Goal: Task Accomplishment & Management: Use online tool/utility

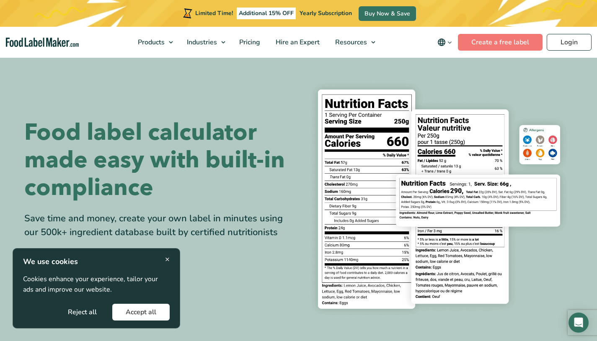
click at [137, 312] on button "Accept all" at bounding box center [140, 312] width 57 height 17
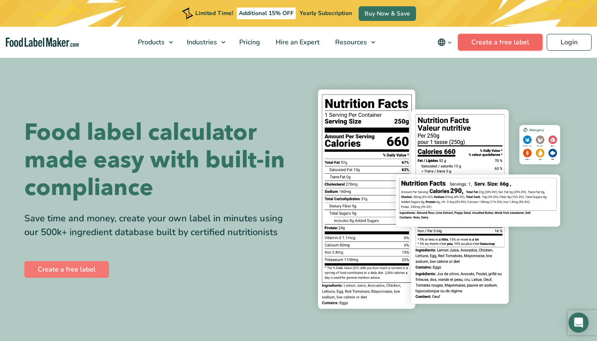
click at [526, 44] on link "Create a free label" at bounding box center [500, 42] width 85 height 17
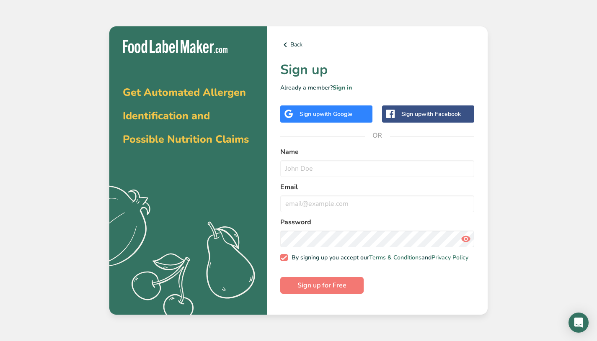
click at [356, 111] on div "Sign up with Google" at bounding box center [326, 114] width 92 height 17
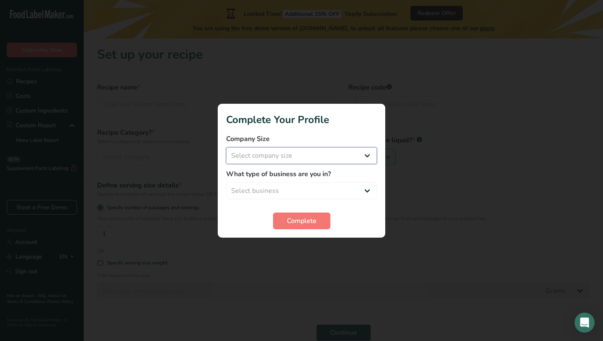
click at [300, 158] on select "Select company size Fewer than 10 Employees 10 to 50 Employees 51 to 500 Employ…" at bounding box center [301, 155] width 151 height 17
select select "1"
click at [291, 188] on select "Select business Packaged Food Manufacturer Restaurant & Cafe Bakery Meal Plans …" at bounding box center [301, 191] width 151 height 17
select select "1"
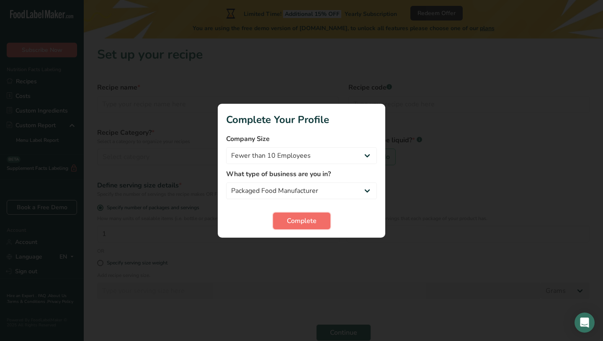
click at [321, 219] on button "Complete" at bounding box center [301, 221] width 57 height 17
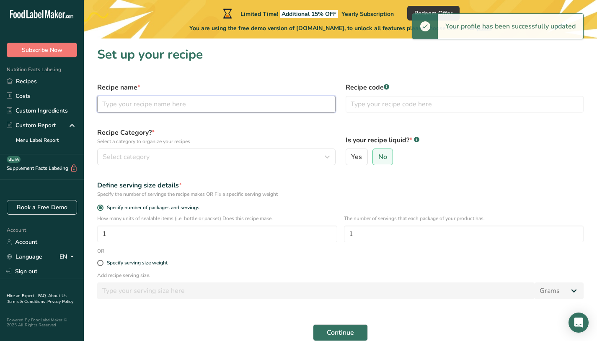
click at [255, 103] on input "text" at bounding box center [216, 104] width 238 height 17
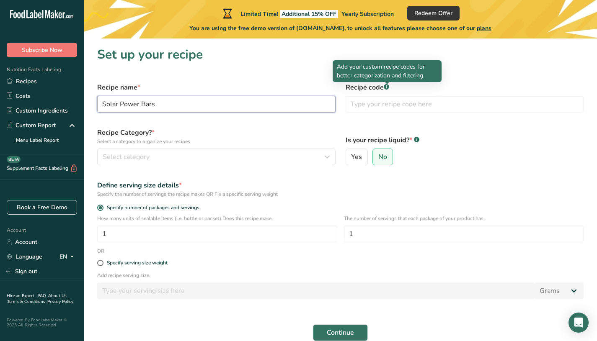
type input "Solar Power Bars"
click at [386, 88] on rect at bounding box center [386, 86] width 5 height 5
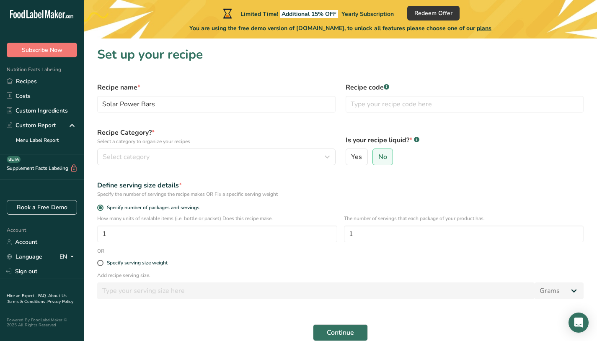
click at [386, 88] on rect at bounding box center [386, 86] width 5 height 5
click at [380, 98] on input "text" at bounding box center [464, 104] width 238 height 17
type input "1"
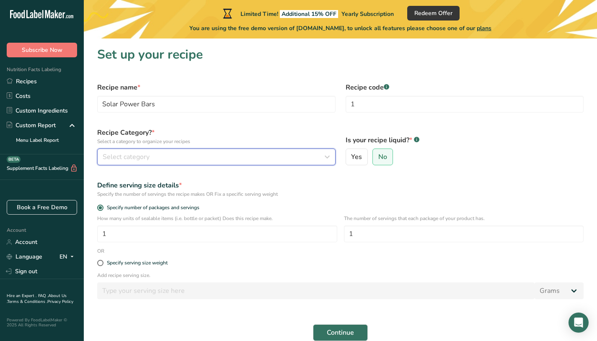
click at [276, 160] on div "Select category" at bounding box center [214, 157] width 222 height 10
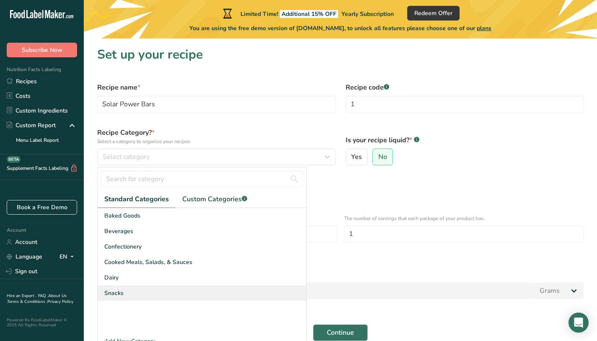
click at [126, 299] on div "Snacks" at bounding box center [202, 293] width 209 height 15
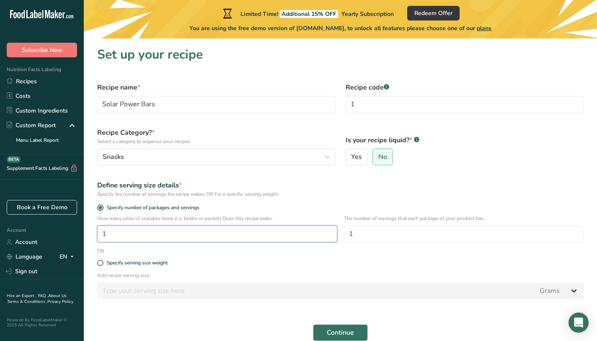
click at [291, 229] on input "1" at bounding box center [217, 234] width 240 height 17
click at [277, 235] on input "1" at bounding box center [217, 234] width 240 height 17
type input "30"
click at [99, 263] on span at bounding box center [100, 263] width 6 height 6
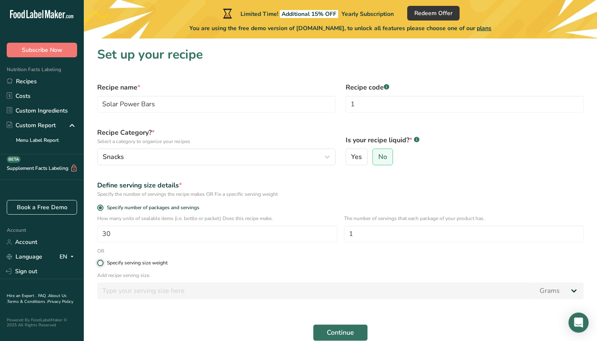
click at [99, 263] on input "Specify serving size weight" at bounding box center [99, 262] width 5 height 5
radio input "true"
radio input "false"
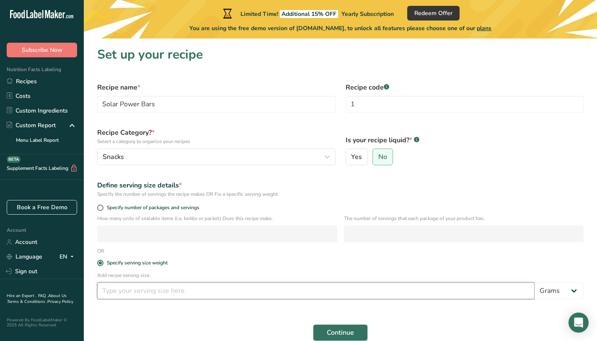
click at [130, 296] on input "number" at bounding box center [315, 291] width 437 height 17
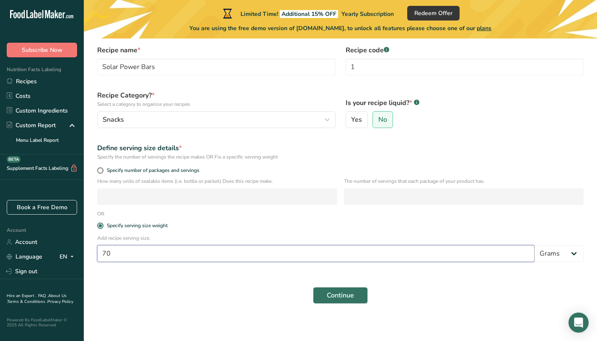
scroll to position [40, 0]
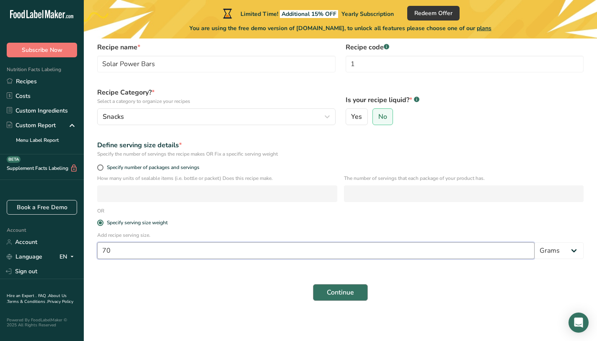
type input "70"
click at [363, 296] on button "Continue" at bounding box center [340, 292] width 55 height 17
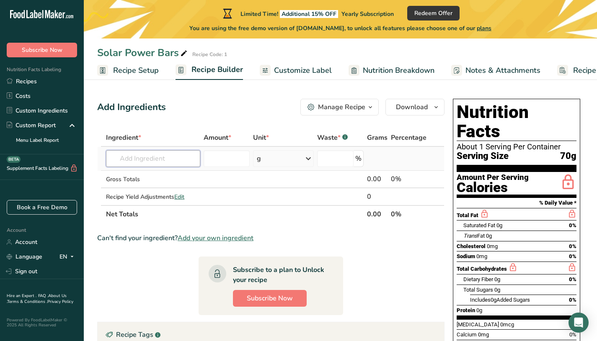
click at [167, 157] on input "text" at bounding box center [153, 158] width 94 height 17
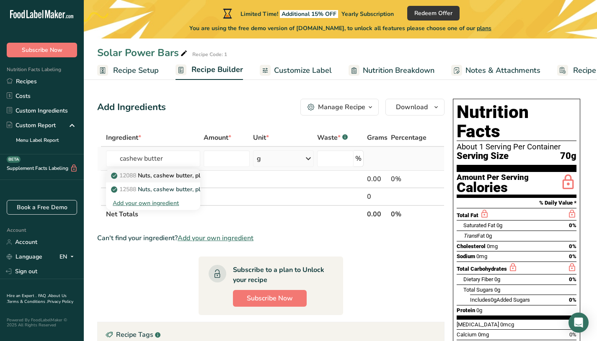
click at [166, 174] on p "12088 Nuts, cashew butter, plain, without salt added" at bounding box center [187, 175] width 149 height 9
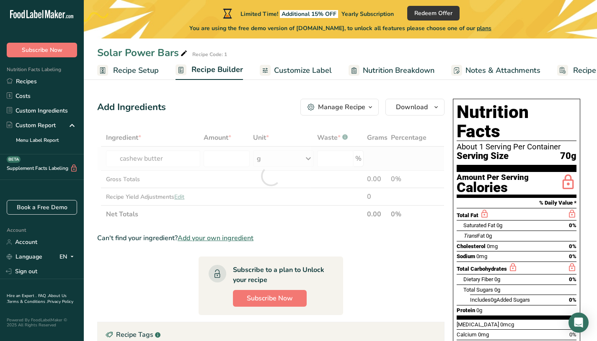
type input "Nuts, cashew butter, plain, without salt added"
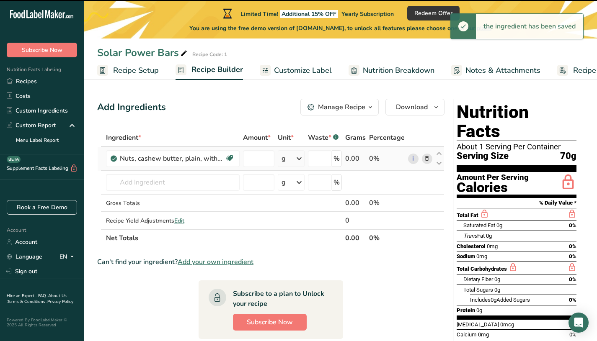
type input "0"
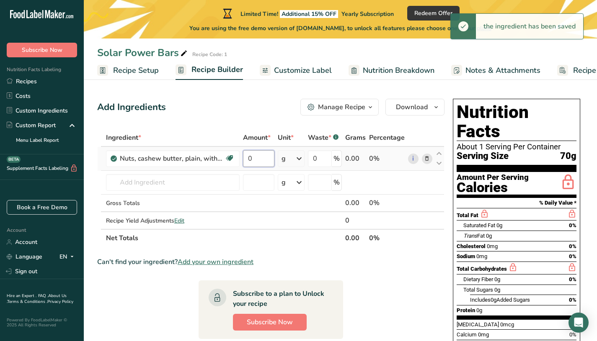
click at [261, 158] on input "0" at bounding box center [258, 158] width 31 height 17
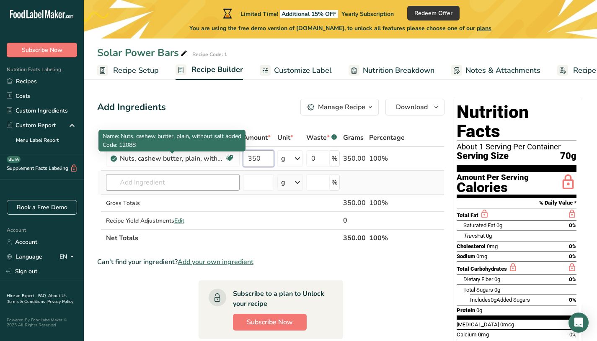
type input "350"
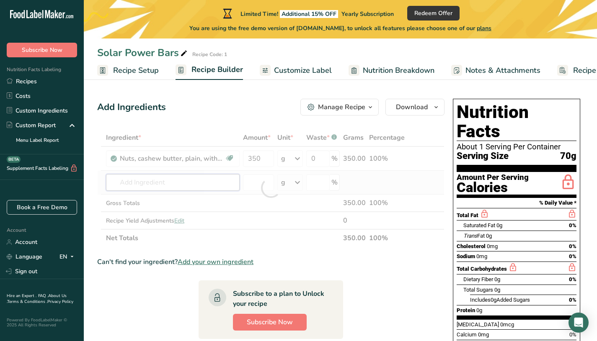
click at [160, 187] on div "Ingredient * Amount * Unit * Waste * .a-a{fill:#347362;}.b-a{fill:#fff;} Grams …" at bounding box center [270, 188] width 347 height 118
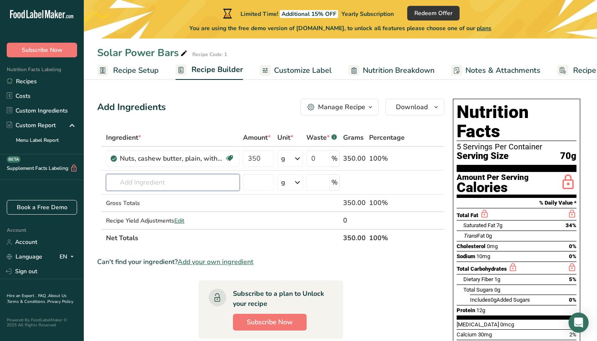
type input "`"
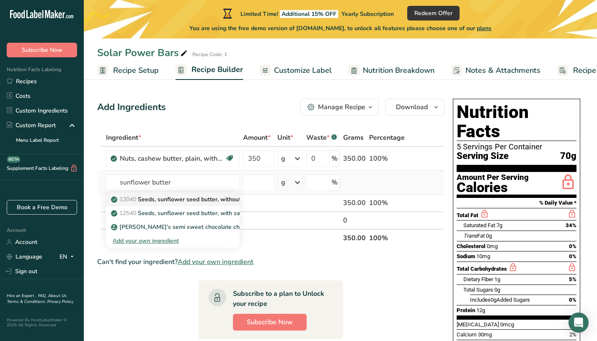
click at [220, 201] on p "12040 Seeds, sunflower seed butter, without salt" at bounding box center [183, 199] width 140 height 9
type input "Seeds, sunflower seed butter, without salt"
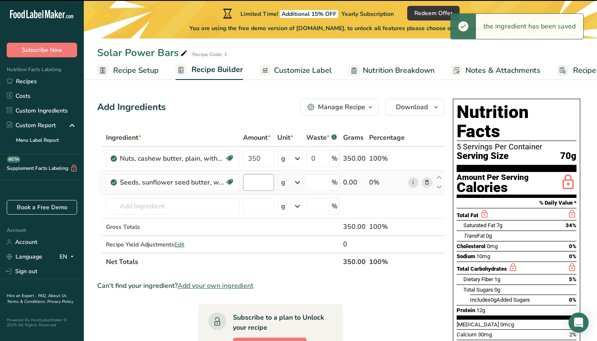
type input "0"
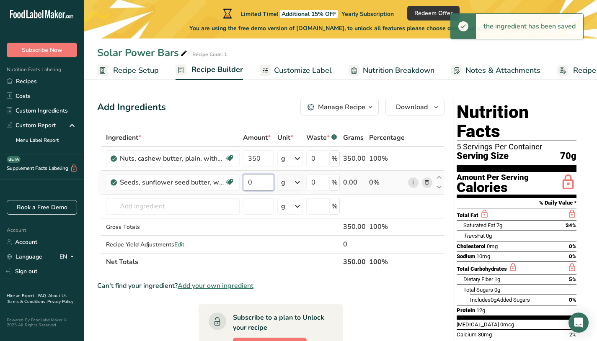
click at [256, 185] on input "0" at bounding box center [258, 182] width 31 height 17
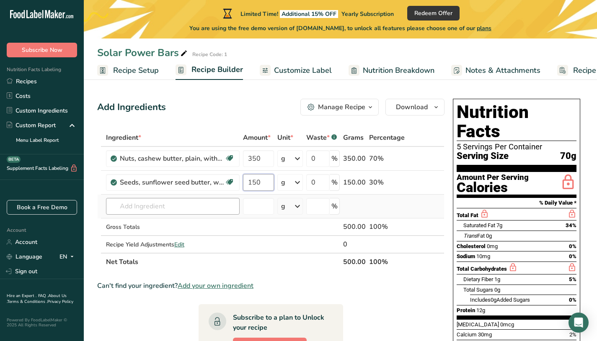
type input "150"
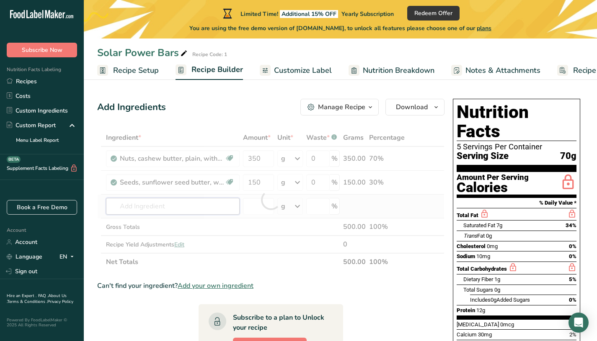
click at [138, 201] on div "Ingredient * Amount * Unit * Waste * .a-a{fill:#347362;}.b-a{fill:#fff;} Grams …" at bounding box center [270, 200] width 347 height 142
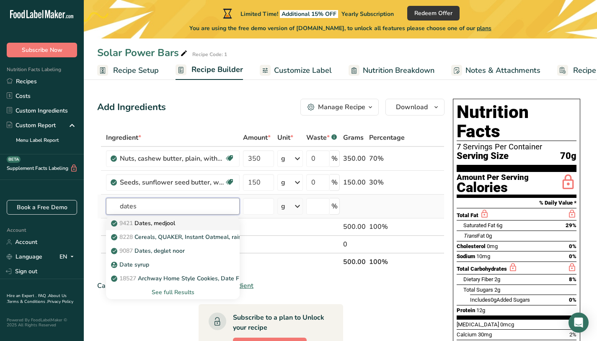
type input "dates"
click at [167, 226] on p "9421 Dates, [GEOGRAPHIC_DATA]" at bounding box center [144, 223] width 62 height 9
type input "Dates, medjool"
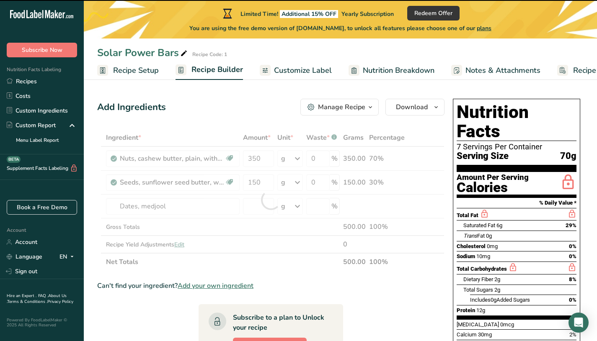
type input "0"
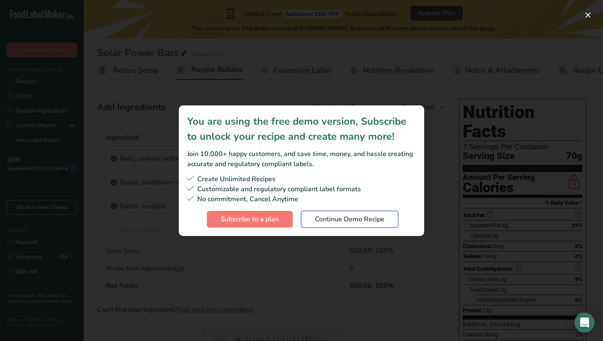
click at [363, 226] on button "Continue Demo Recipe" at bounding box center [349, 219] width 97 height 17
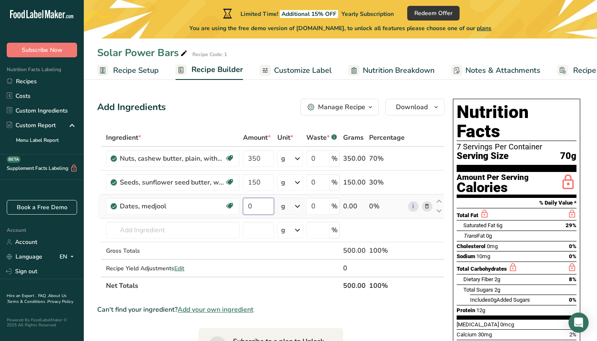
click at [255, 210] on input "0" at bounding box center [258, 206] width 31 height 17
type input "500"
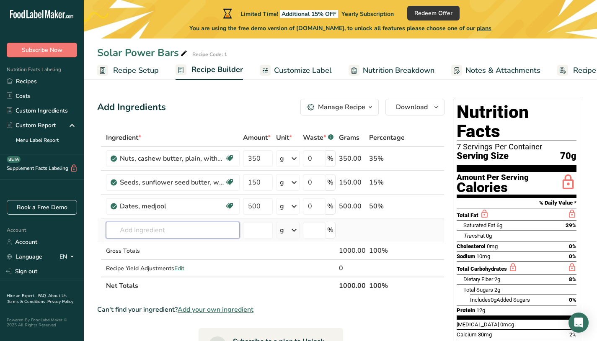
click at [162, 229] on div "Ingredient * Amount * Unit * Waste * .a-a{fill:#347362;}.b-a{fill:#fff;} Grams …" at bounding box center [270, 212] width 347 height 166
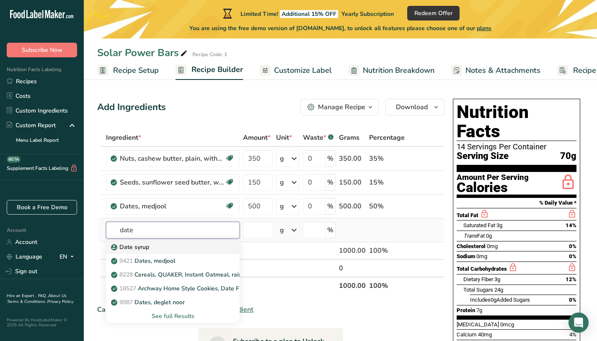
type input "date"
click at [197, 250] on div "Date syrup" at bounding box center [166, 247] width 107 height 9
type input "Date syrup"
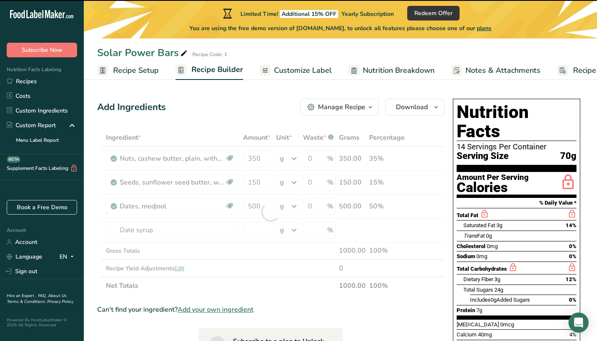
type input "0"
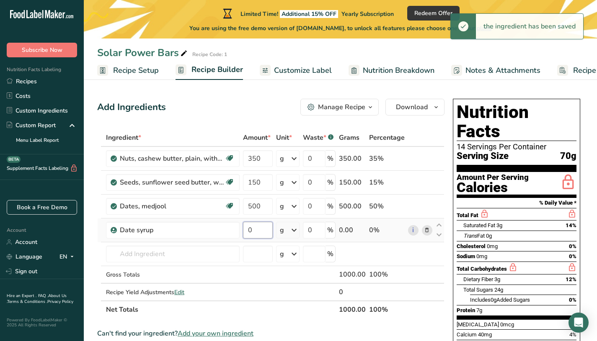
click at [263, 233] on input "0" at bounding box center [258, 230] width 30 height 17
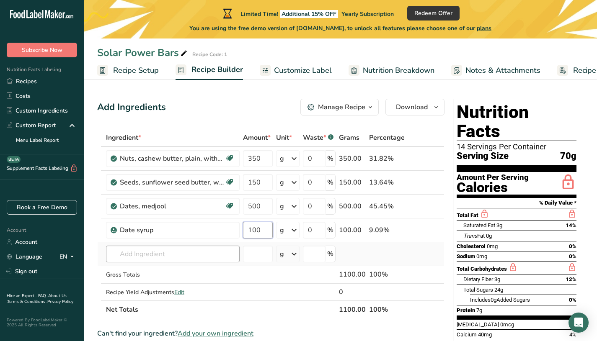
type input "100"
click at [204, 255] on div "Ingredient * Amount * Unit * Waste * .a-a{fill:#347362;}.b-a{fill:#fff;} Grams …" at bounding box center [270, 224] width 347 height 190
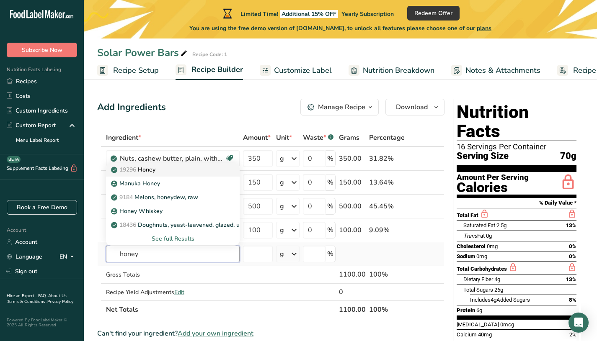
type input "honey"
click at [171, 167] on div "19296 Honey" at bounding box center [166, 169] width 107 height 9
type input "Honey"
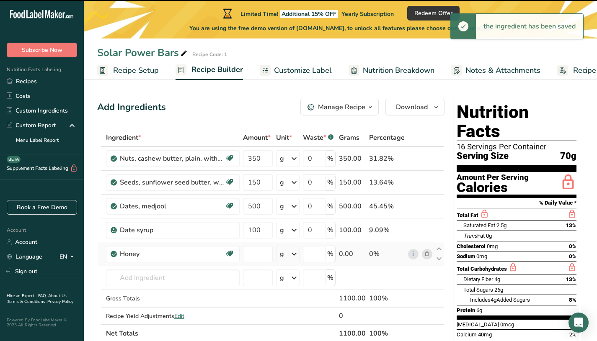
type input "0"
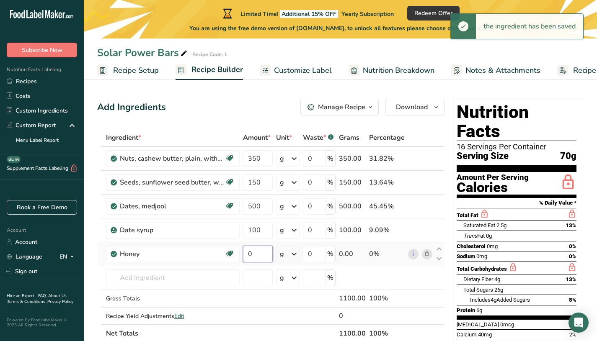
click at [249, 254] on input "0" at bounding box center [258, 254] width 30 height 17
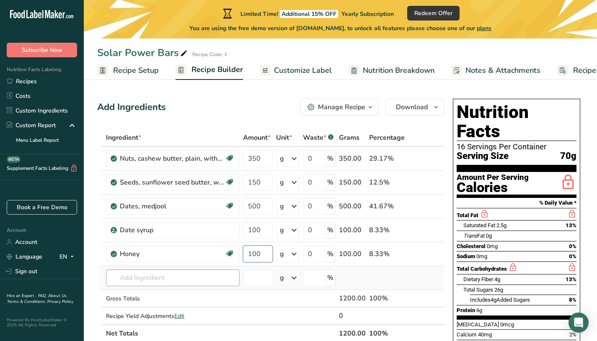
type input "100"
click at [209, 277] on div "Ingredient * Amount * Unit * Waste * .a-a{fill:#347362;}.b-a{fill:#fff;} Grams …" at bounding box center [270, 236] width 347 height 214
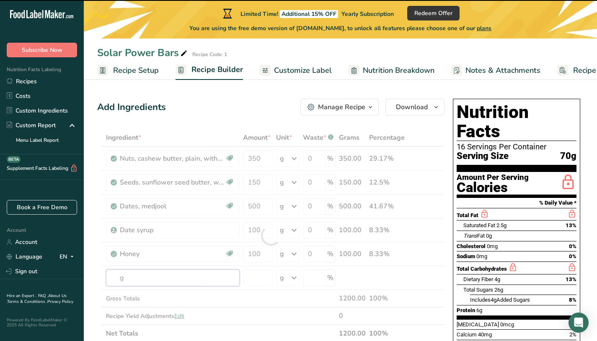
type input "gl"
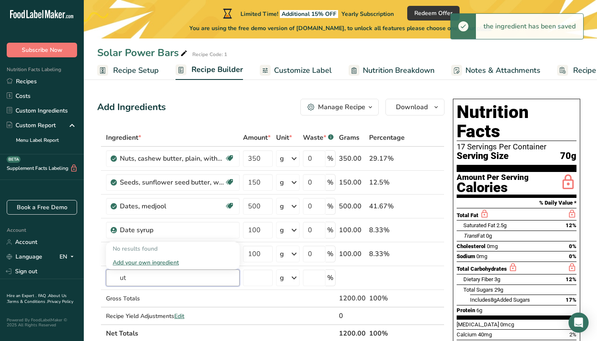
type input "u"
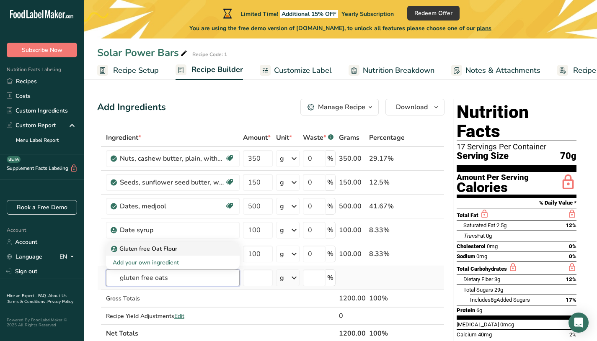
type input "gluten free oats"
click at [207, 249] on div "Gluten free Oat Flour" at bounding box center [166, 249] width 107 height 9
type input "Gluten free Oat Flour"
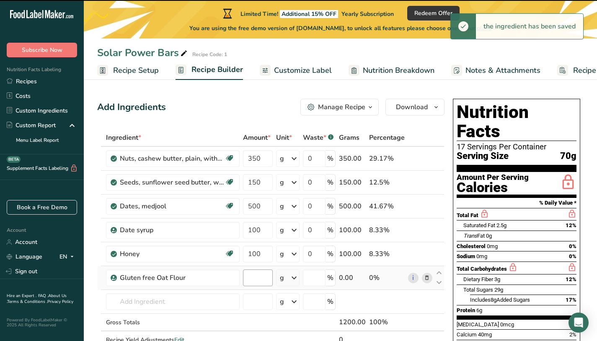
type input "0"
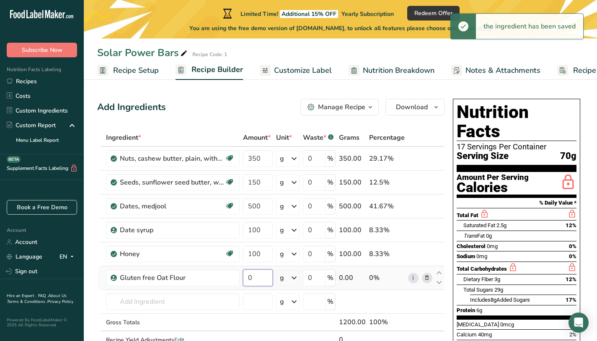
click at [266, 272] on input "0" at bounding box center [258, 278] width 30 height 17
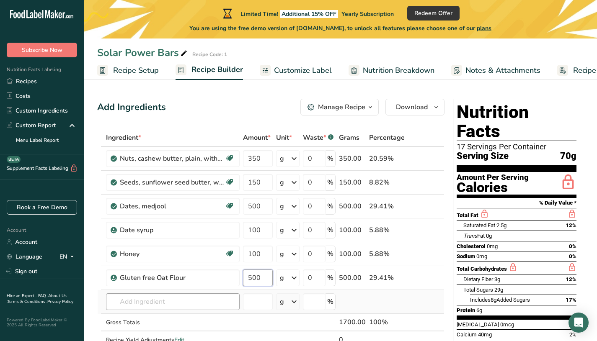
type input "500"
click at [188, 298] on div "Ingredient * Amount * Unit * Waste * .a-a{fill:#347362;}.b-a{fill:#fff;} Grams …" at bounding box center [270, 247] width 347 height 237
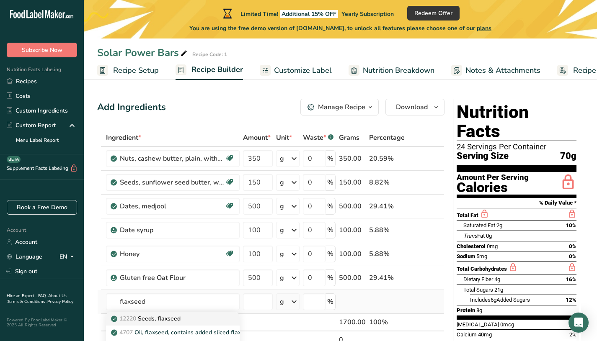
click at [159, 318] on p "12220 Seeds, flaxseed" at bounding box center [147, 318] width 68 height 9
type input "Seeds, flaxseed"
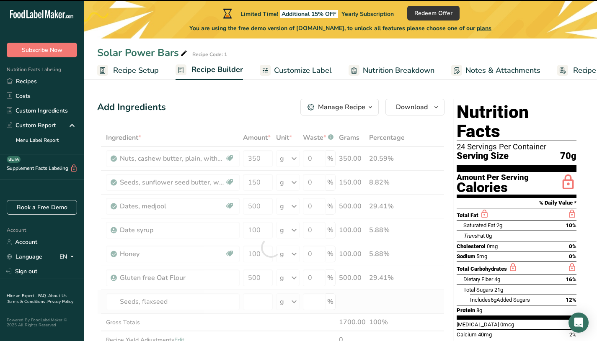
type input "0"
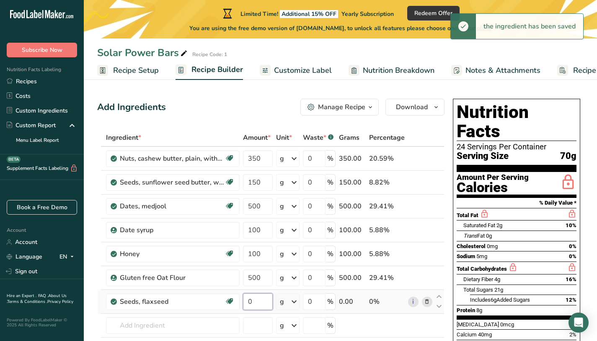
click at [263, 301] on input "0" at bounding box center [258, 302] width 30 height 17
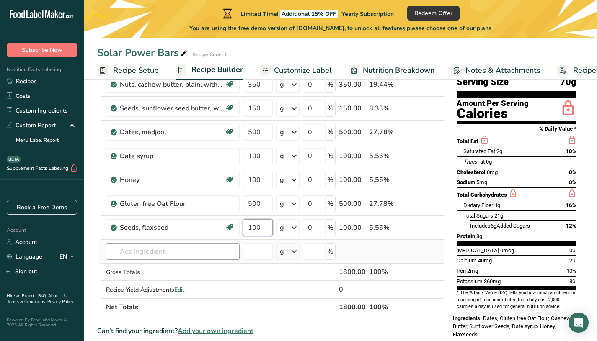
scroll to position [75, 0]
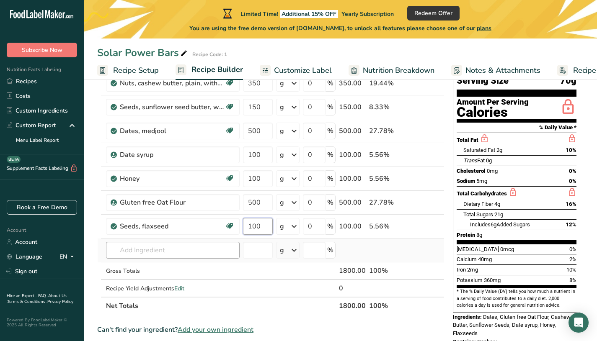
type input "100"
click at [194, 251] on div "Ingredient * Amount * Unit * Waste * .a-a{fill:#347362;}.b-a{fill:#fff;} Grams …" at bounding box center [270, 184] width 347 height 261
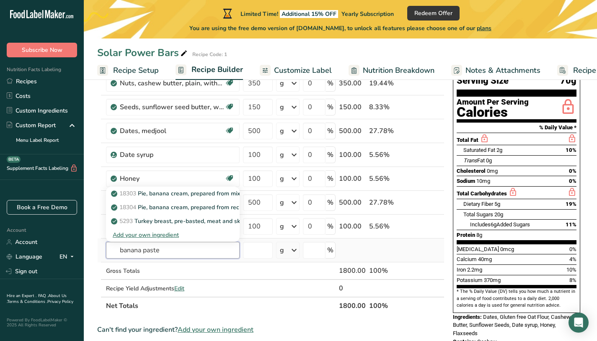
type input "banana paste"
click at [168, 234] on div "Add your own ingredient" at bounding box center [173, 235] width 120 height 9
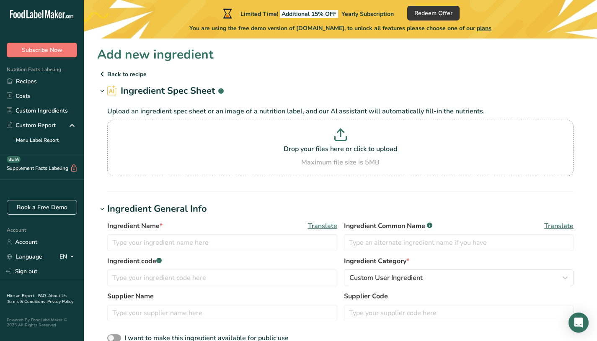
click at [128, 77] on p "Back to recipe" at bounding box center [340, 74] width 486 height 10
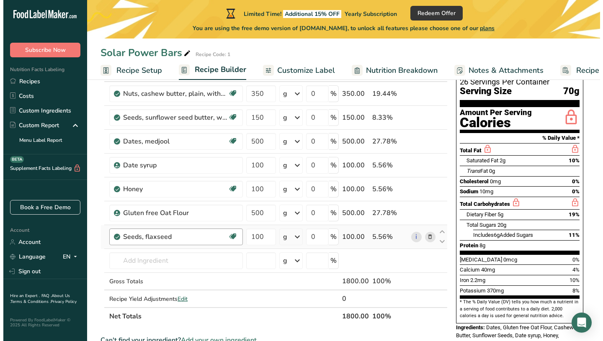
scroll to position [127, 0]
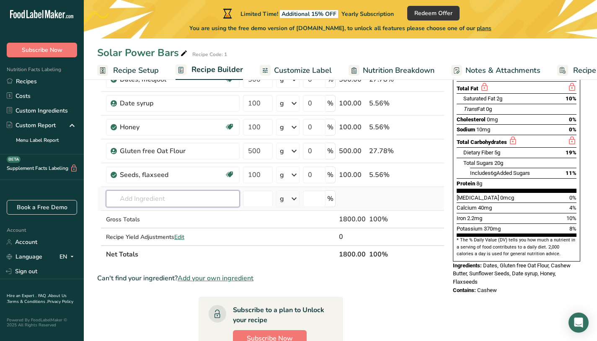
click at [167, 204] on input "text" at bounding box center [173, 199] width 134 height 17
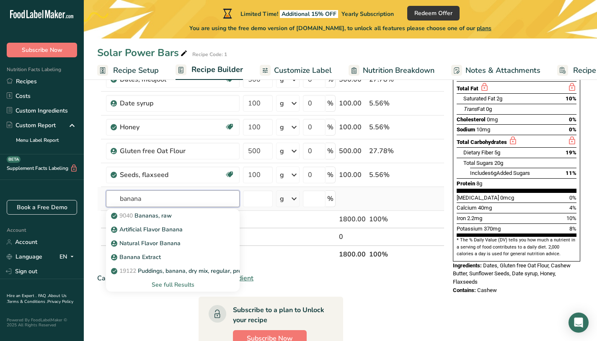
type input "banana"
click at [170, 282] on div "See full Results" at bounding box center [173, 285] width 120 height 9
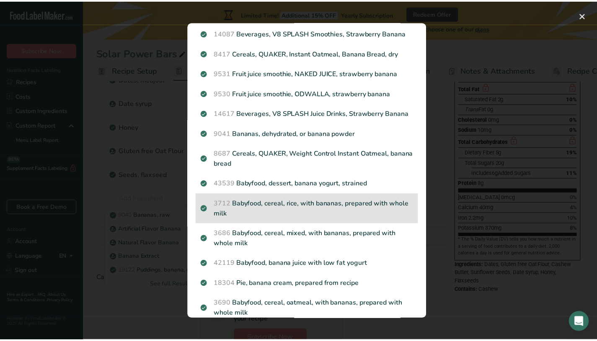
scroll to position [197, 0]
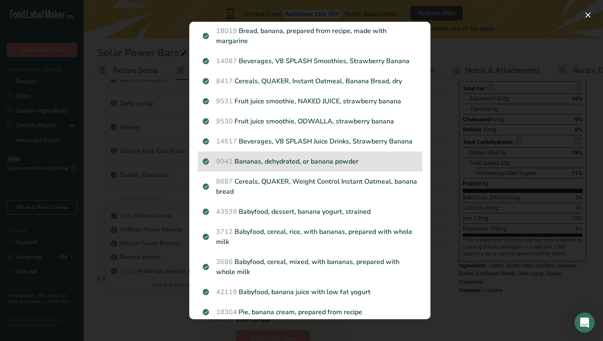
click at [279, 172] on div "9041 Bananas, dehydrated, or banana powder" at bounding box center [310, 162] width 224 height 20
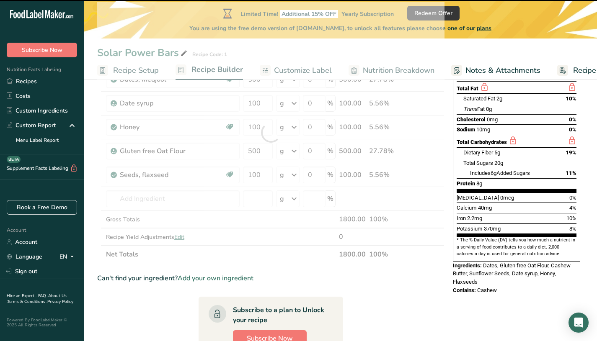
type input "0"
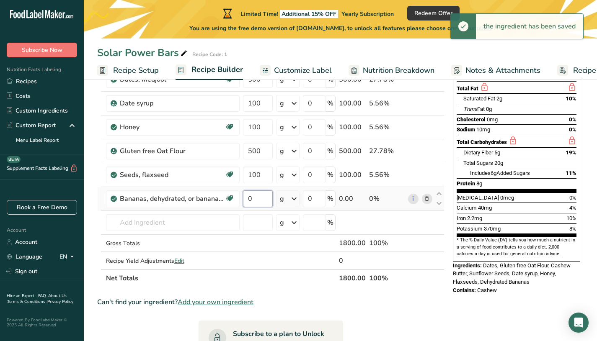
click at [251, 199] on input "0" at bounding box center [258, 199] width 30 height 17
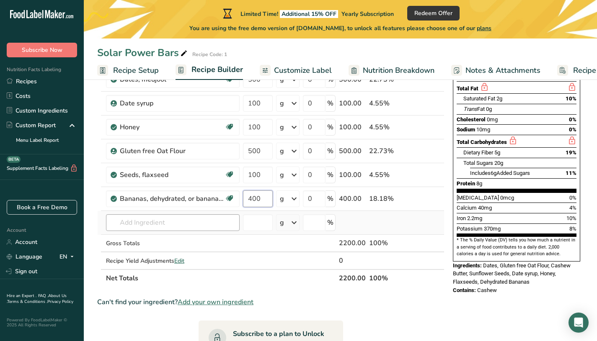
type input "400"
click at [193, 221] on div "Ingredient * Amount * Unit * Waste * .a-a{fill:#347362;}.b-a{fill:#fff;} Grams …" at bounding box center [270, 144] width 347 height 285
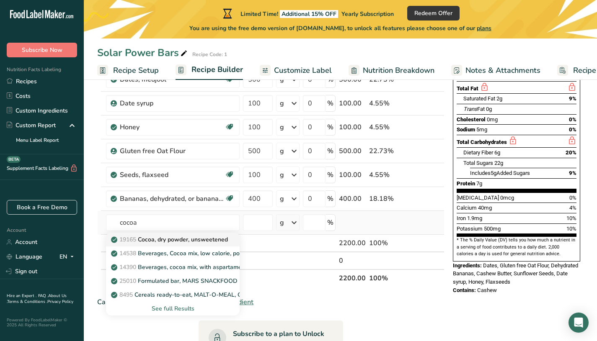
click at [191, 245] on link "19165 Cocoa, dry powder, unsweetened" at bounding box center [173, 240] width 134 height 14
type input "Cocoa, dry powder, unsweetened"
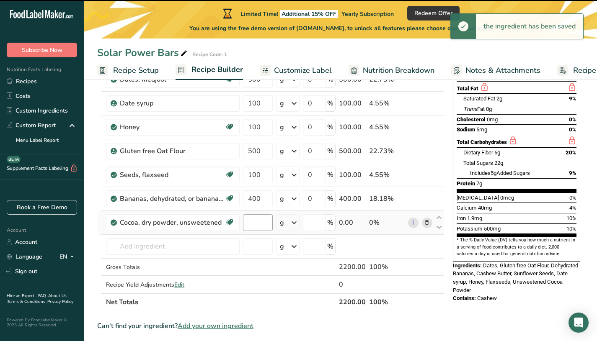
type input "0"
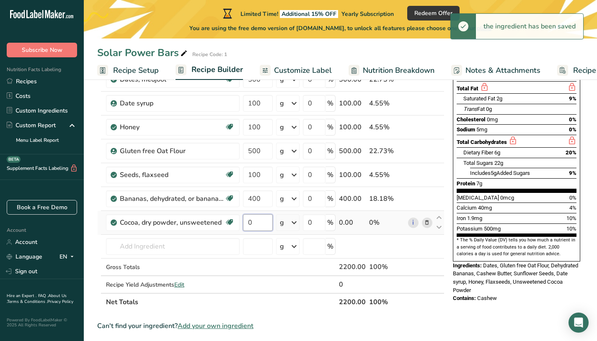
click at [259, 226] on input "0" at bounding box center [258, 222] width 30 height 17
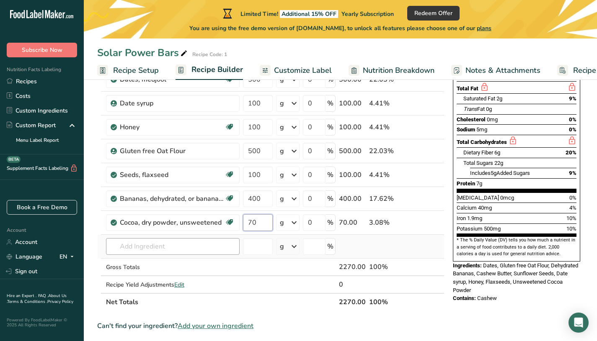
type input "70"
click at [173, 249] on div "Ingredient * Amount * Unit * Waste * .a-a{fill:#347362;}.b-a{fill:#fff;} Grams …" at bounding box center [270, 156] width 347 height 309
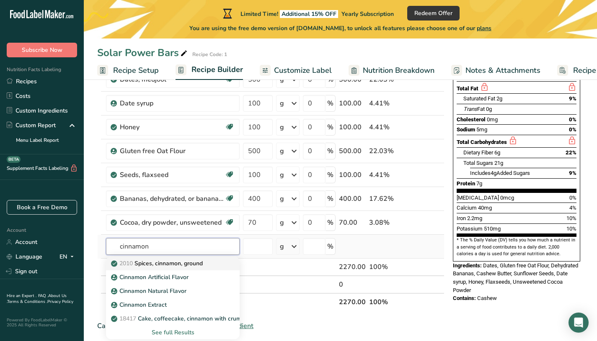
type input "cinnamon"
click at [205, 267] on div "2010 Spices, cinnamon, ground" at bounding box center [166, 263] width 107 height 9
type input "Spices, cinnamon, ground"
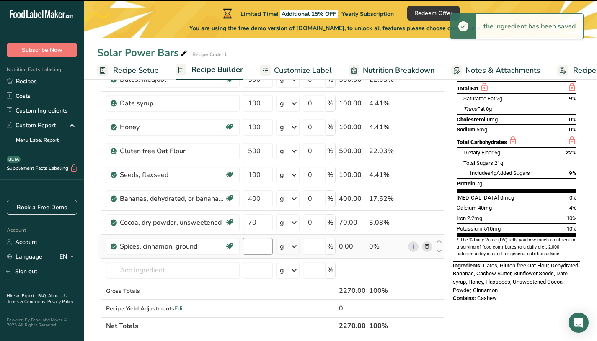
type input "0"
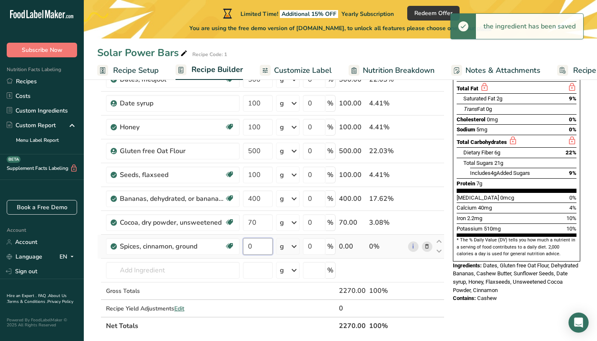
click at [263, 247] on input "0" at bounding box center [258, 246] width 30 height 17
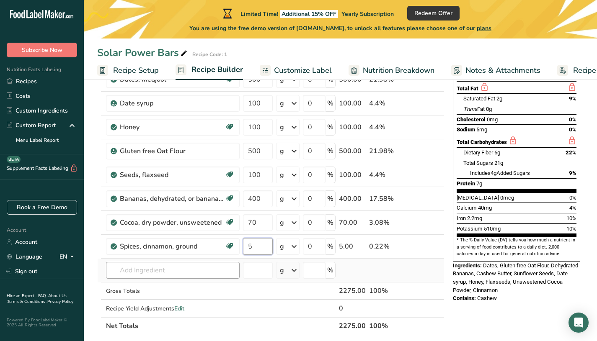
type input "5"
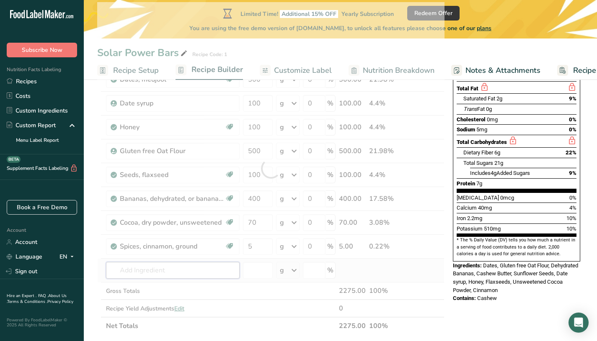
click at [143, 275] on div "Ingredient * Amount * Unit * Waste * .a-a{fill:#347362;}.b-a{fill:#fff;} Grams …" at bounding box center [270, 168] width 347 height 333
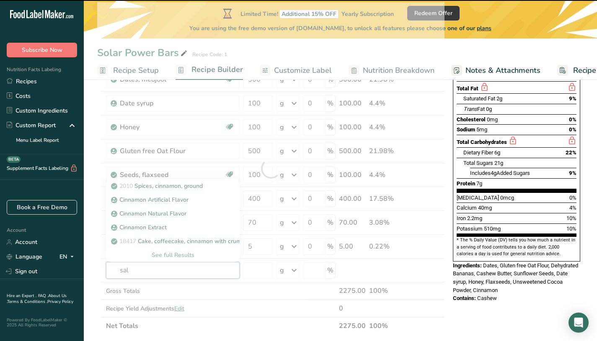
type input "salt"
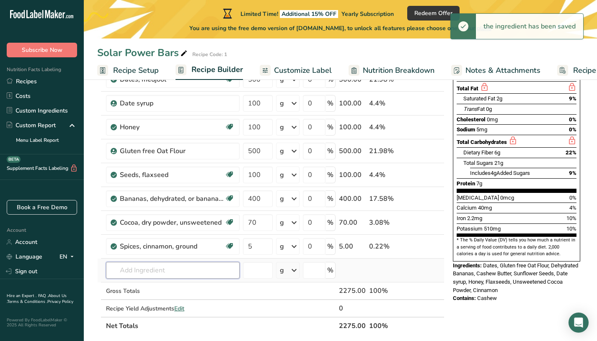
click at [167, 270] on input "text" at bounding box center [173, 270] width 134 height 17
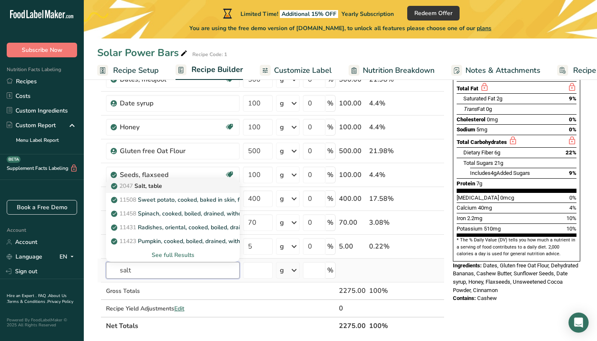
type input "salt"
click at [193, 186] on div "2047 Salt, table" at bounding box center [166, 186] width 107 height 9
type input "Salt, table"
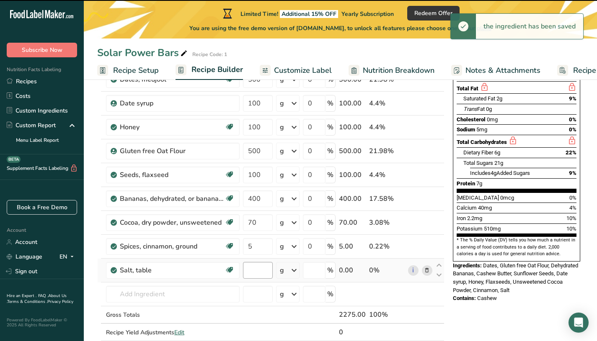
type input "0"
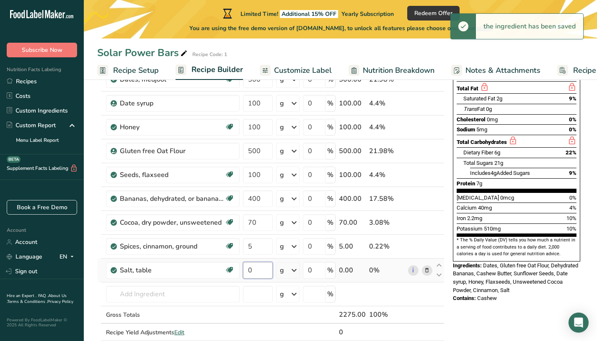
click at [261, 273] on input "0" at bounding box center [258, 270] width 30 height 17
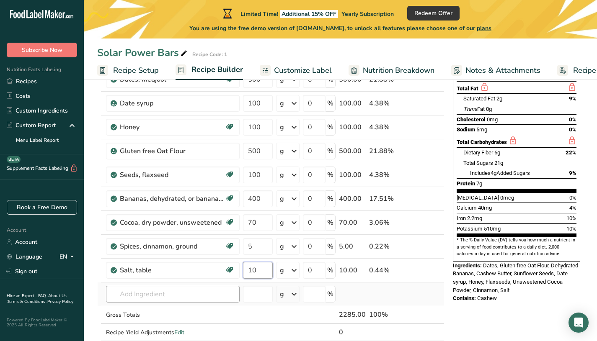
type input "10"
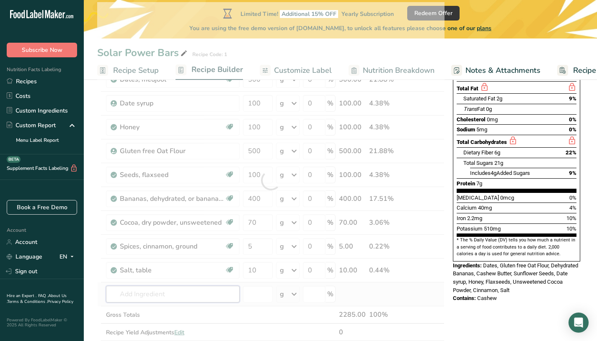
click at [177, 296] on div "Ingredient * Amount * Unit * Waste * .a-a{fill:#347362;}.b-a{fill:#fff;} Grams …" at bounding box center [270, 180] width 347 height 357
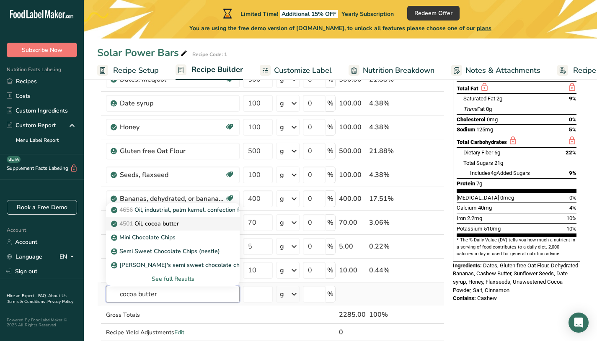
type input "cocoa butter"
click at [192, 225] on div "4501 Oil, cocoa butter" at bounding box center [166, 223] width 107 height 9
type input "Oil, cocoa butter"
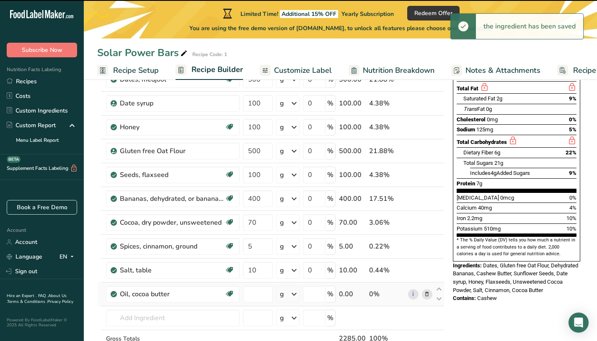
type input "0"
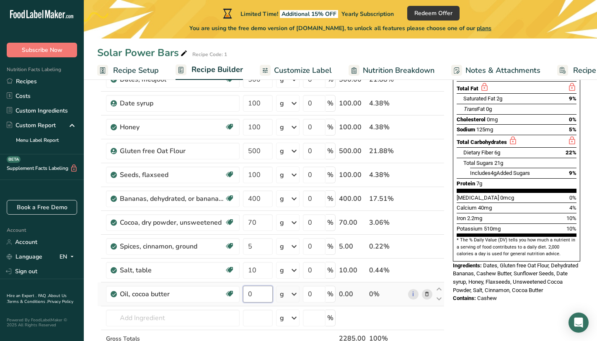
click at [259, 299] on input "0" at bounding box center [258, 294] width 30 height 17
type input "70"
click at [147, 315] on div "Ingredient * Amount * Unit * Waste * .a-a{fill:#347362;}.b-a{fill:#fff;} Grams …" at bounding box center [270, 192] width 347 height 381
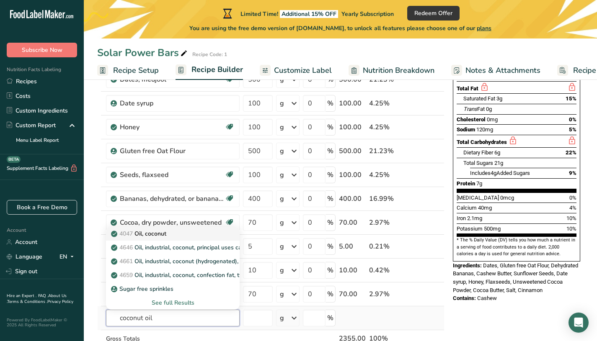
type input "coconut oil"
click at [156, 235] on p "4047 Oil, coconut" at bounding box center [140, 233] width 54 height 9
type input "Oil, coconut"
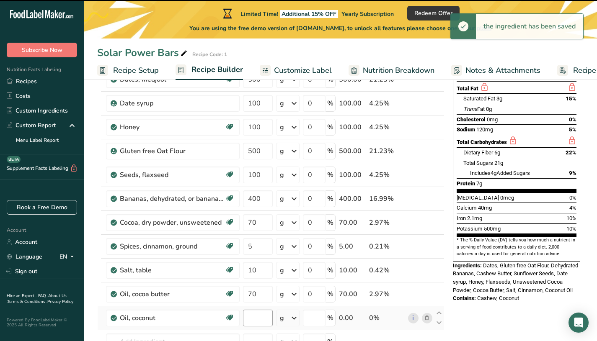
type input "0"
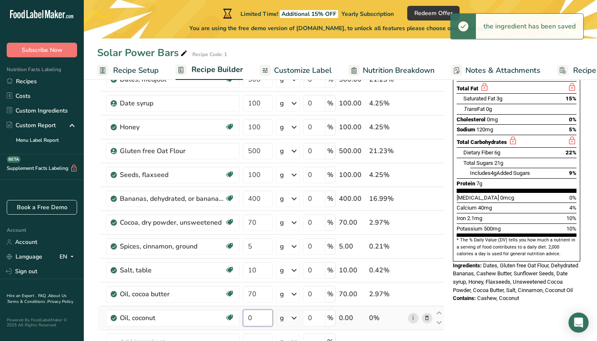
click at [259, 322] on input "0" at bounding box center [258, 318] width 30 height 17
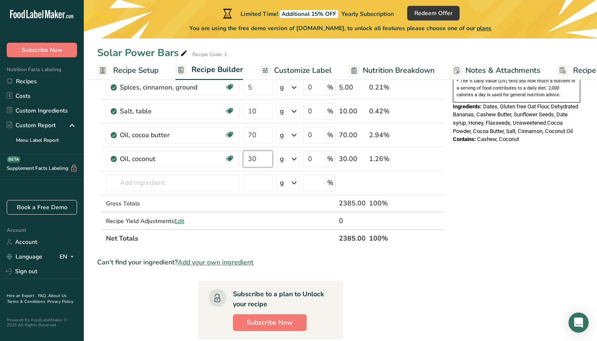
scroll to position [293, 0]
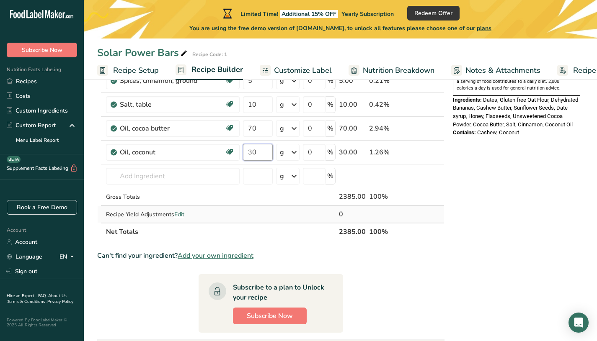
type input "30"
click at [184, 215] on div "Ingredient * Amount * Unit * Waste * .a-a{fill:#347362;}.b-a{fill:#fff;} Grams …" at bounding box center [270, 38] width 347 height 404
click at [184, 216] on span "Edit" at bounding box center [179, 215] width 10 height 8
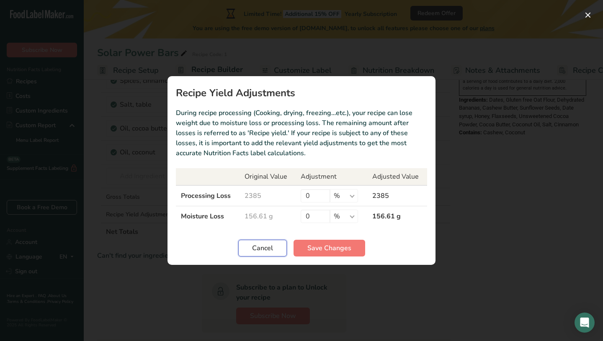
click at [269, 247] on span "Cancel" at bounding box center [262, 248] width 21 height 10
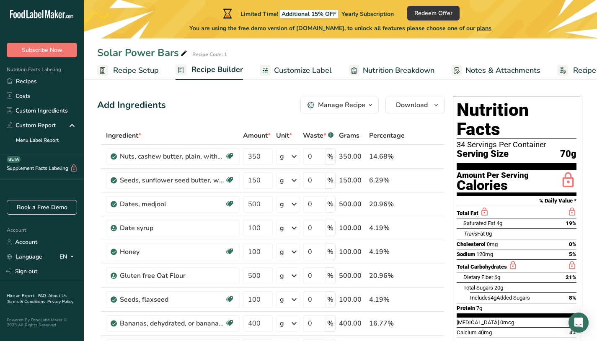
scroll to position [0, 0]
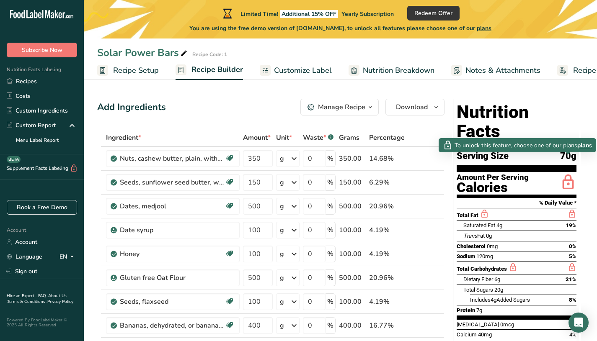
click at [568, 173] on icon at bounding box center [567, 183] width 17 height 20
click at [580, 146] on span "plans" at bounding box center [584, 145] width 15 height 9
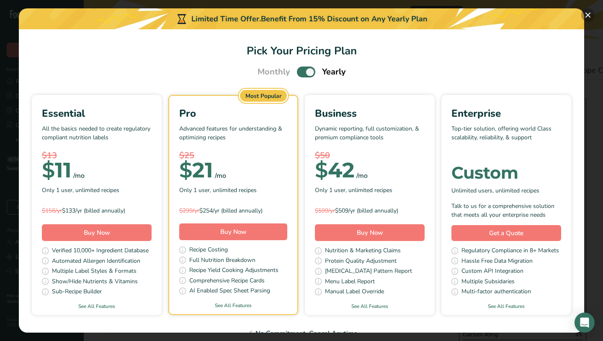
click at [585, 18] on button "Pick Your Pricing Plan Modal" at bounding box center [587, 14] width 13 height 13
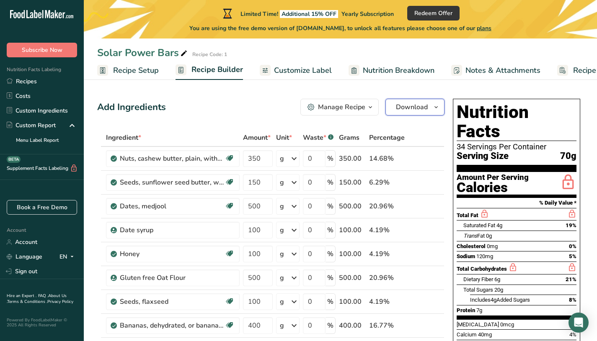
click at [396, 109] on span "Download" at bounding box center [412, 107] width 32 height 10
